Goal: Task Accomplishment & Management: Manage account settings

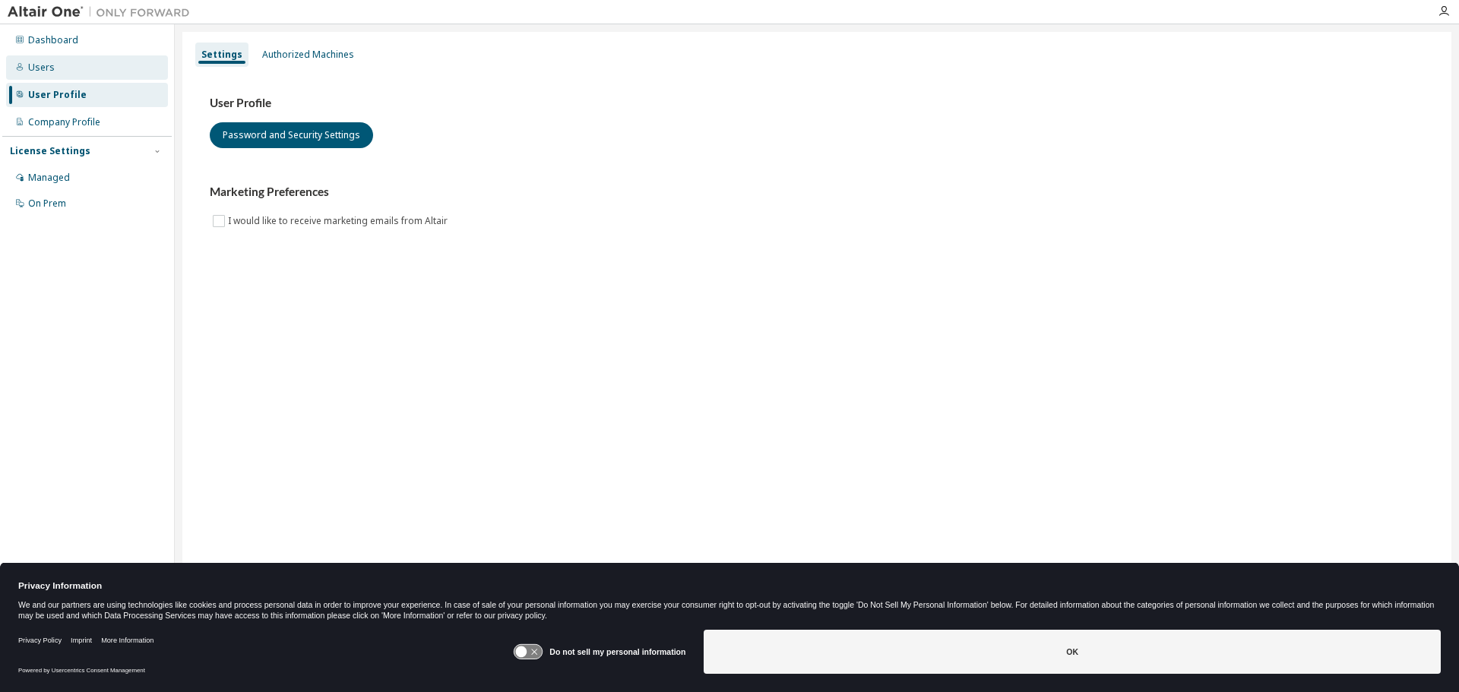
click at [32, 68] on div "Users" at bounding box center [41, 68] width 27 height 12
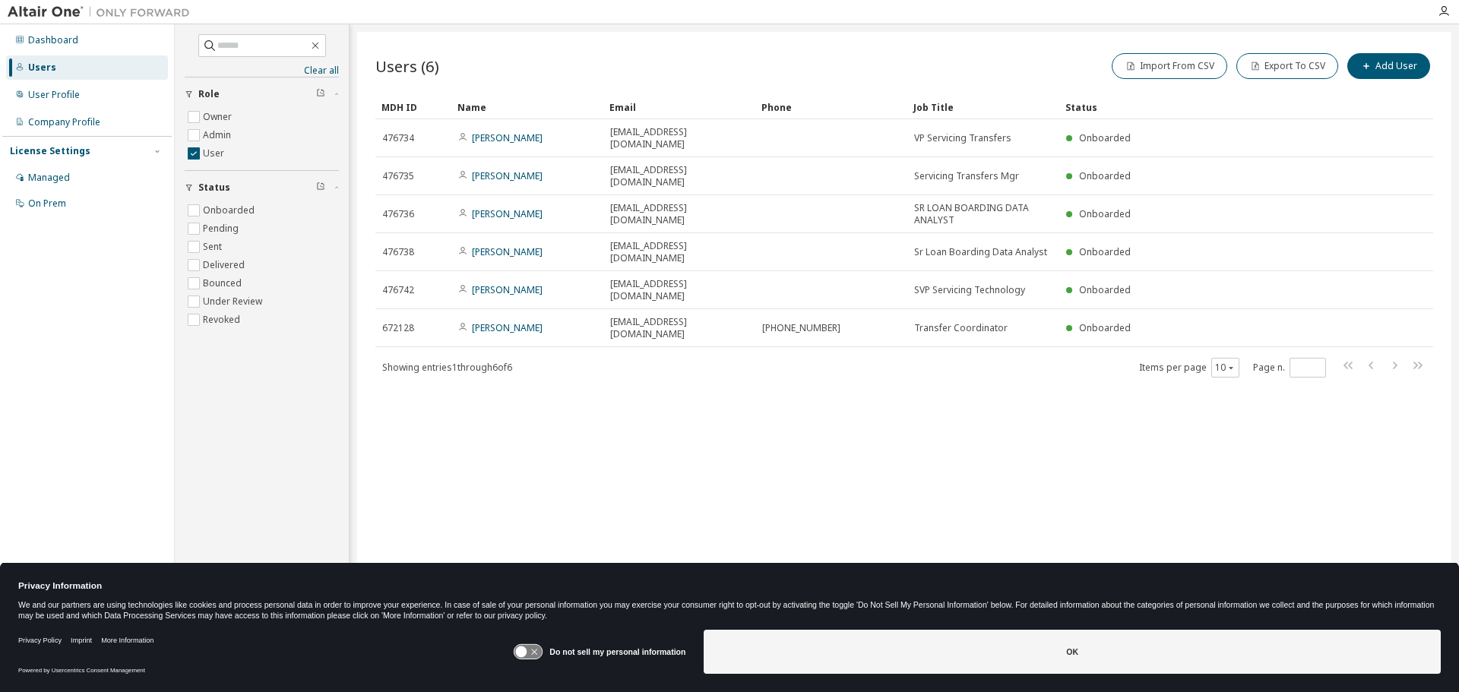
click at [833, 60] on div "Users (6) Import From CSV Export To CSV Add User" at bounding box center [904, 66] width 1058 height 32
click at [270, 405] on div "Clear all Status Onboarded Pending Sent Delivered Bounced Under Review Revoked …" at bounding box center [261, 323] width 169 height 592
click at [185, 93] on icon "button" at bounding box center [189, 94] width 9 height 9
click at [1444, 9] on icon "button" at bounding box center [1444, 11] width 12 height 12
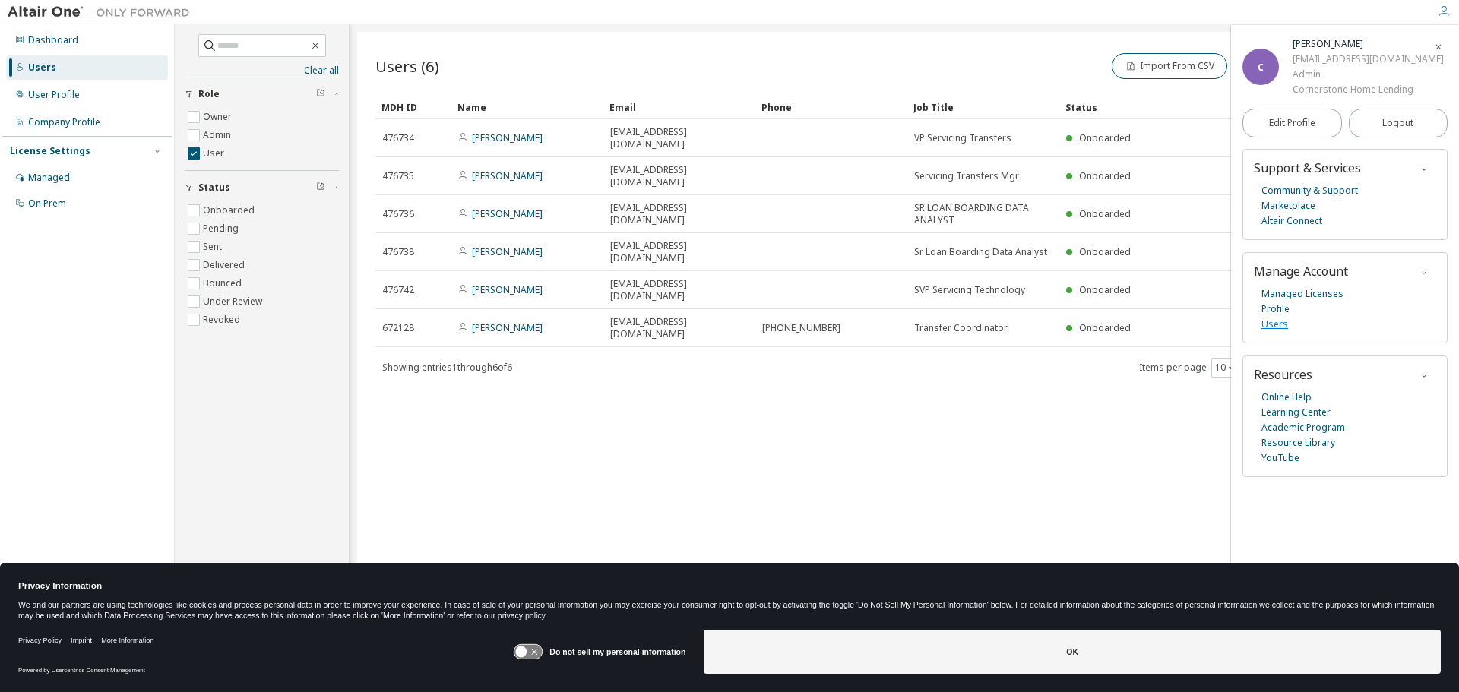
click at [1275, 323] on link "Users" at bounding box center [1274, 324] width 27 height 15
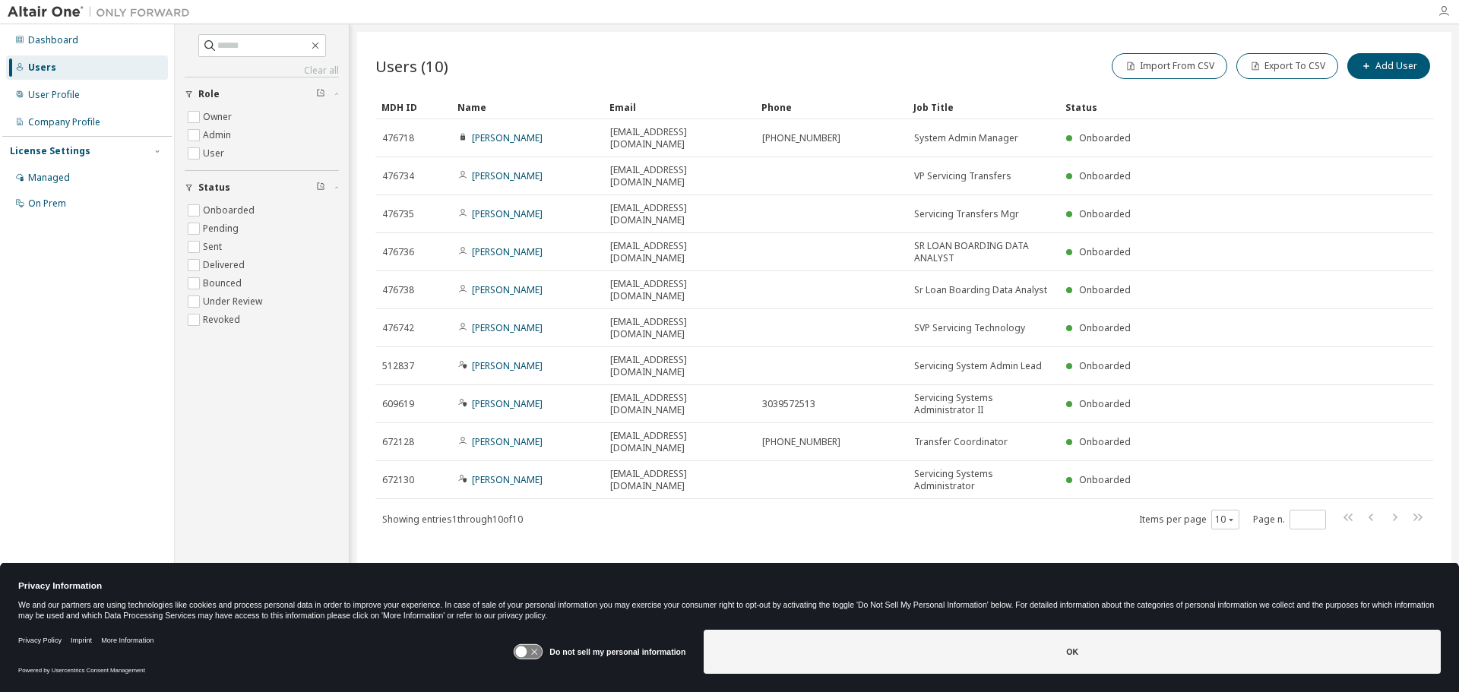
click at [1441, 11] on icon "button" at bounding box center [1444, 11] width 12 height 12
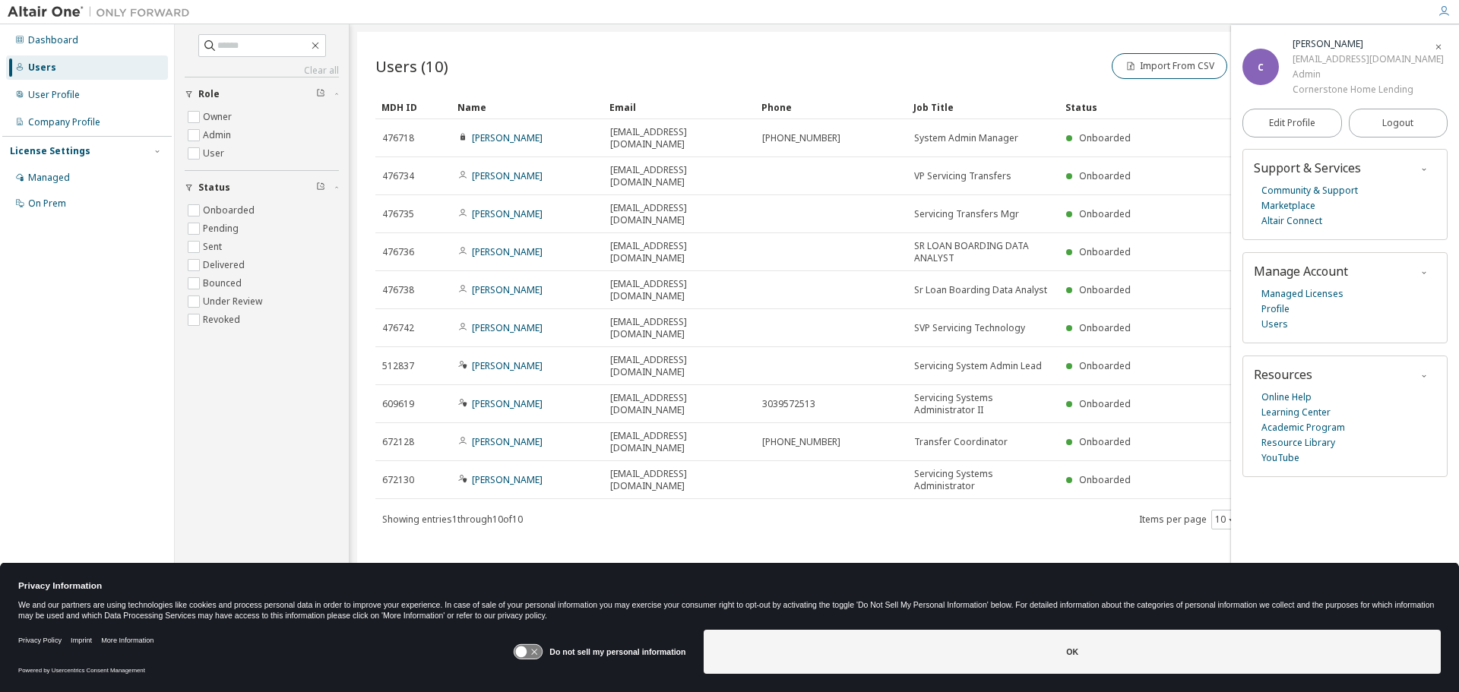
click at [576, 45] on div "Users (10) Import From CSV Export To CSV Add User Clear Load Save Save As Field…" at bounding box center [904, 336] width 1094 height 609
click at [1441, 48] on icon "button" at bounding box center [1438, 47] width 9 height 9
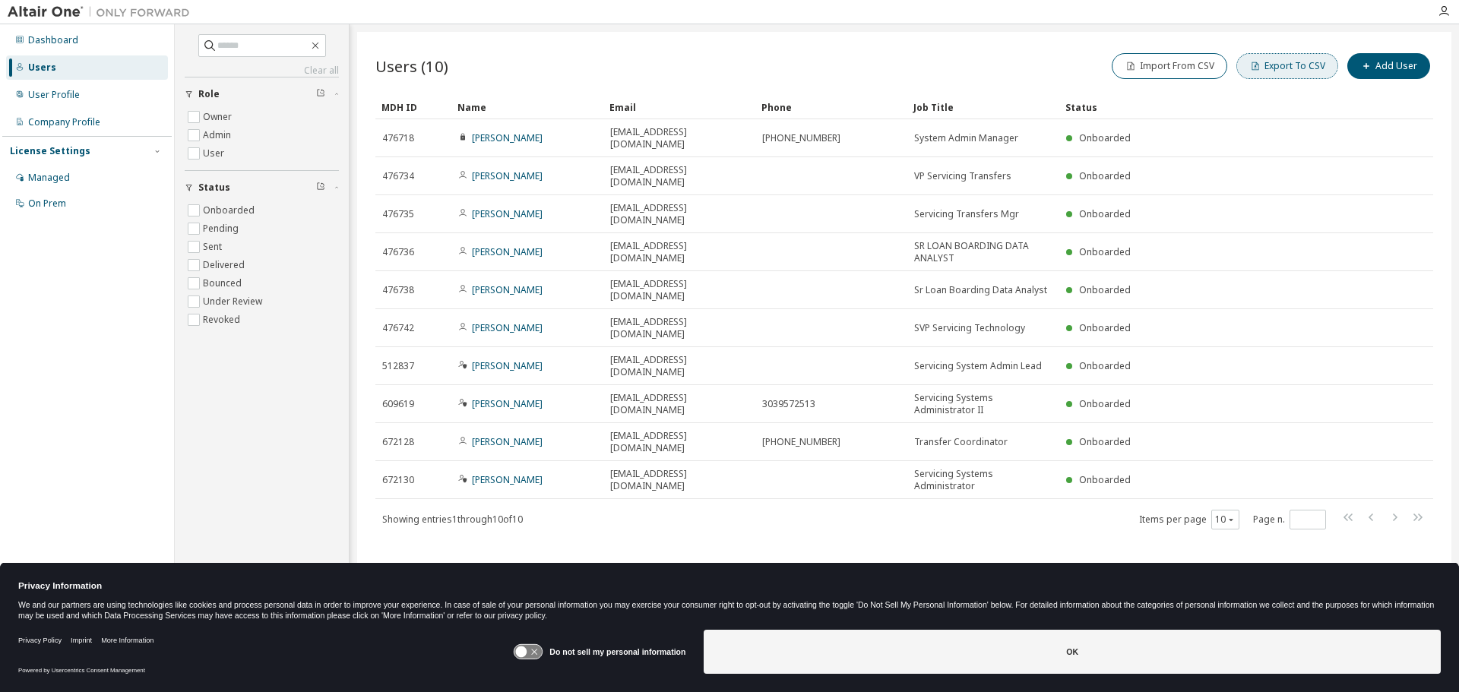
click at [1283, 65] on button "Export To CSV" at bounding box center [1287, 66] width 102 height 26
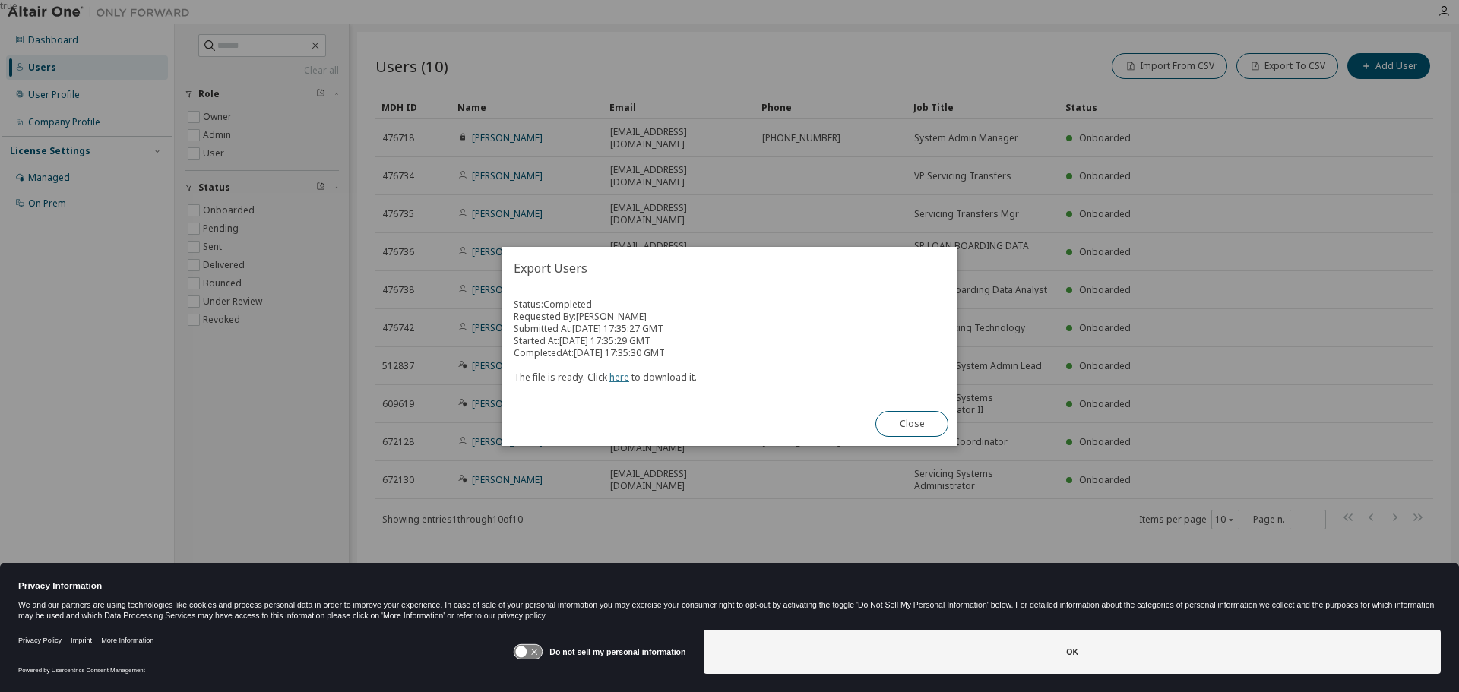
click at [618, 379] on link "here" at bounding box center [619, 377] width 20 height 13
click at [916, 416] on button "Close" at bounding box center [911, 424] width 73 height 26
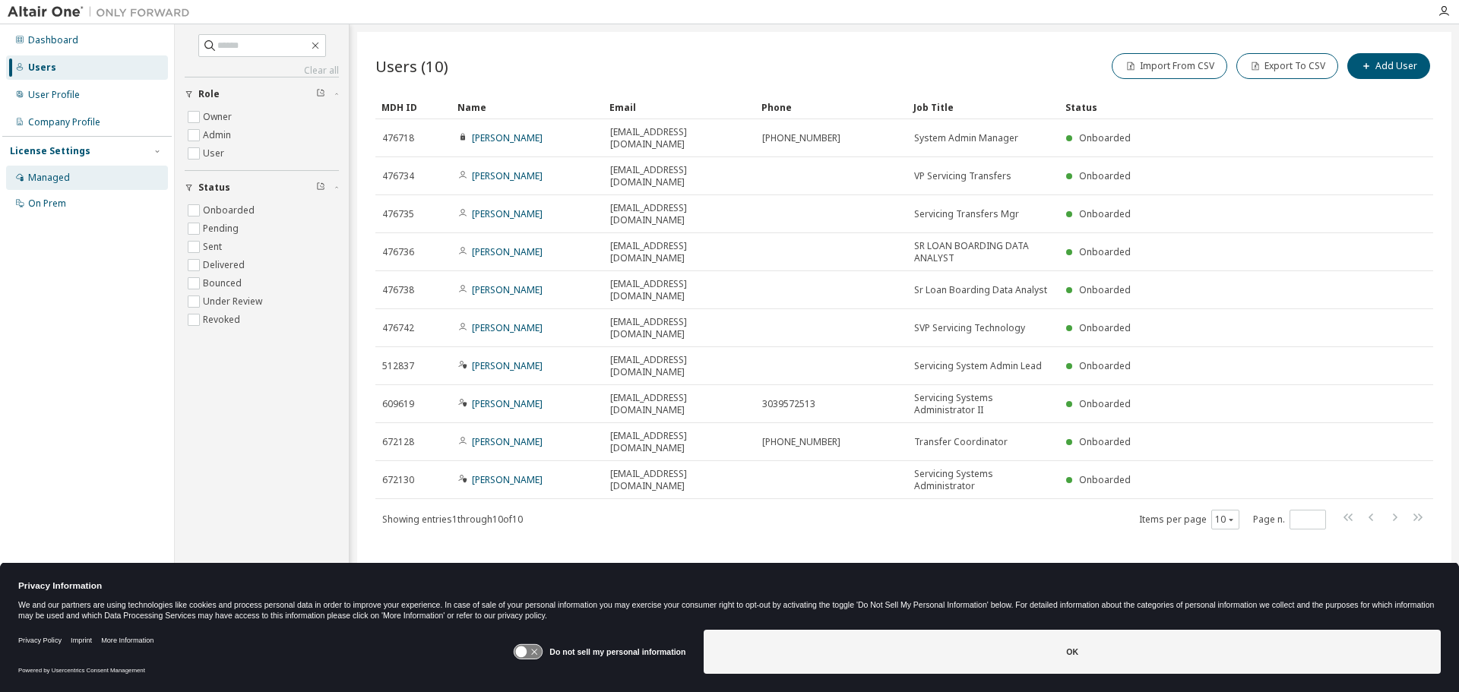
click at [43, 179] on div "Managed" at bounding box center [49, 178] width 42 height 12
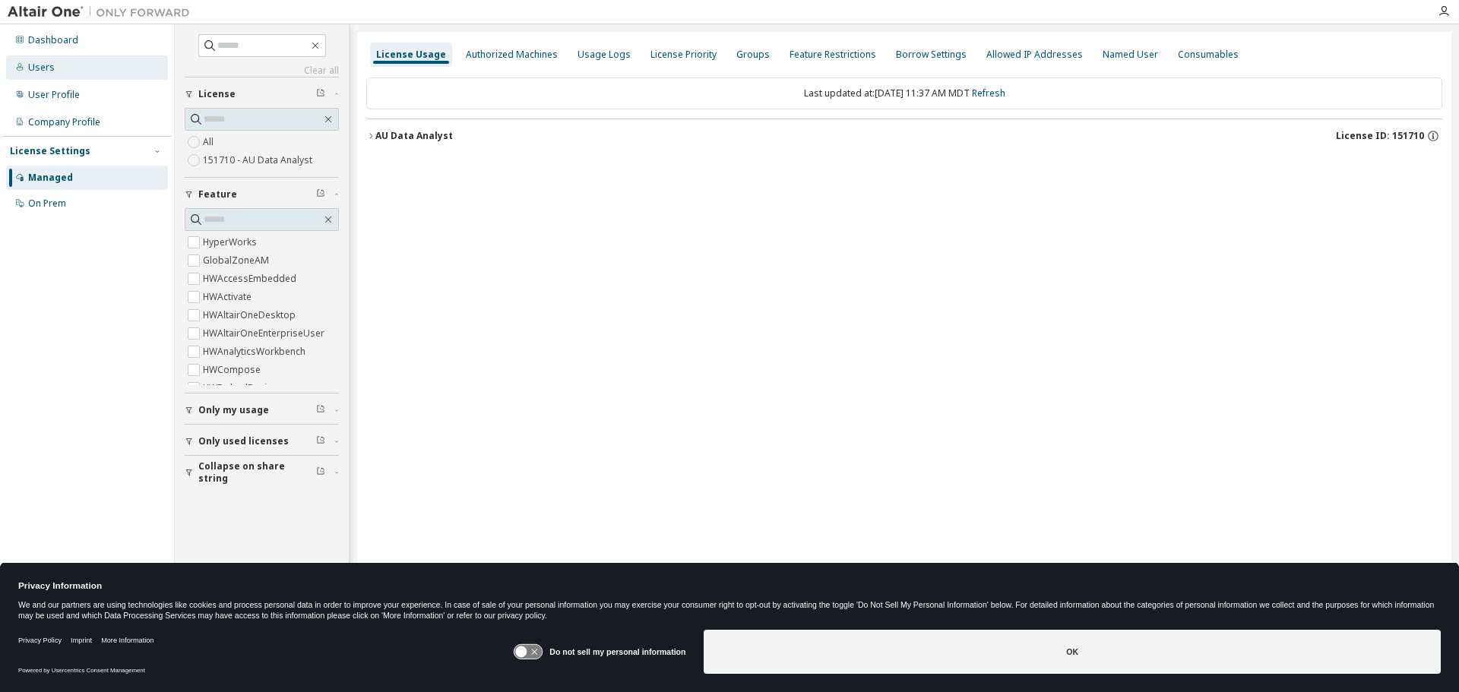
click at [43, 69] on div "Users" at bounding box center [41, 68] width 27 height 12
